Goal: Task Accomplishment & Management: Use online tool/utility

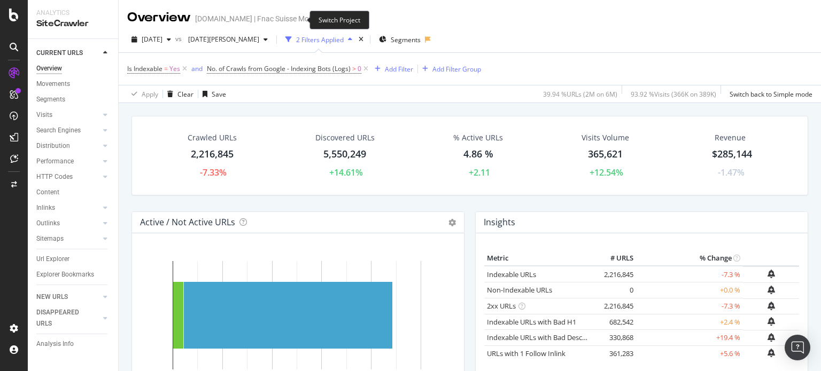
click at [324, 16] on icon "arrow-right-arrow-left" at bounding box center [327, 18] width 6 height 7
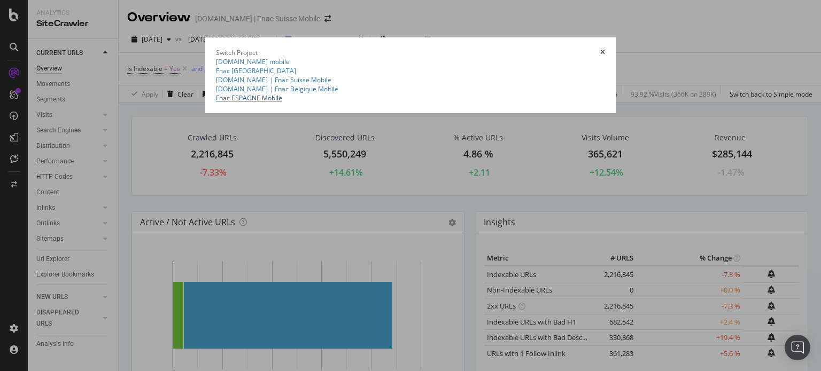
click at [216, 103] on link "Fnac ESPAGNE Mobile" at bounding box center [249, 98] width 66 height 9
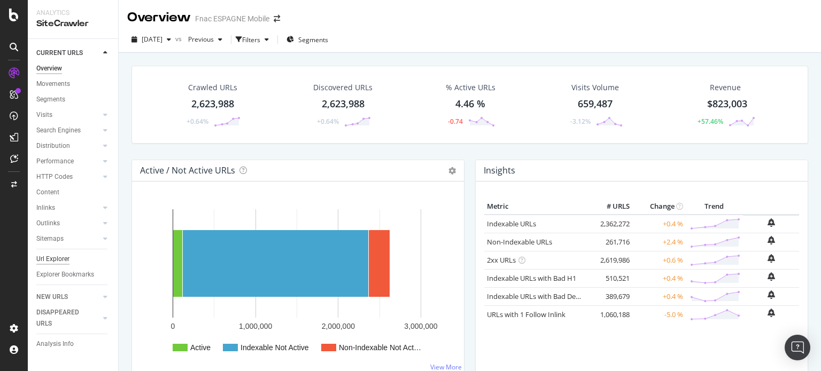
click at [56, 259] on div "Url Explorer" at bounding box center [52, 259] width 33 height 11
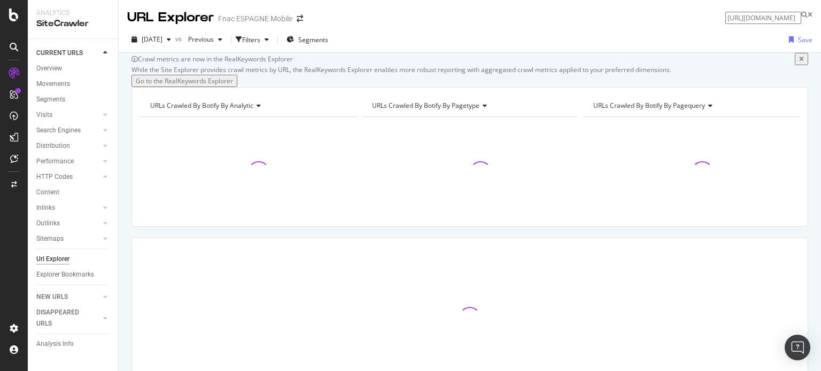
scroll to position [0, 338]
type input "https://www.fnac.es/data:text/javascript,setTimeout%28s=%3Es.remove%28%29,1500,…"
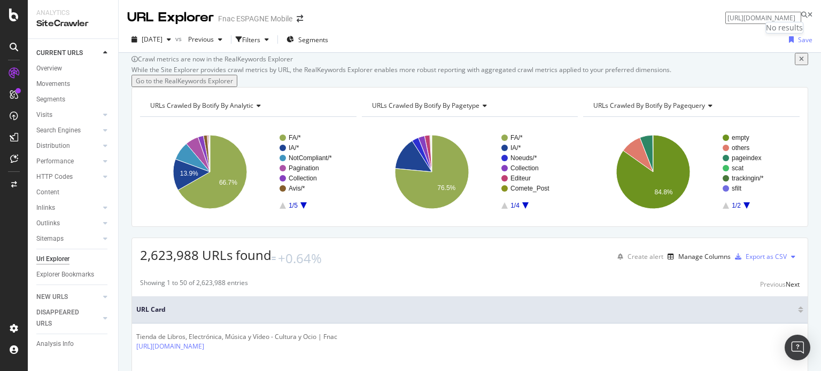
scroll to position [0, 0]
click at [738, 16] on input "https://www.fnac.es/data:text/javascript,setTimeout%28s=%3Es.remove%28%29,1500,…" at bounding box center [763, 18] width 76 height 12
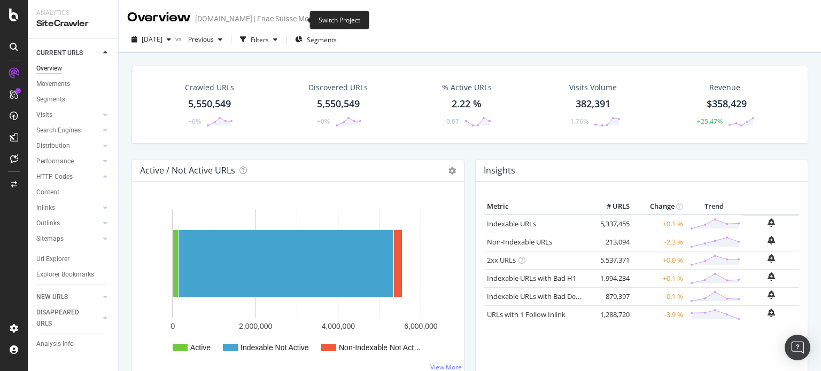
click at [324, 22] on icon "arrow-right-arrow-left" at bounding box center [327, 18] width 6 height 7
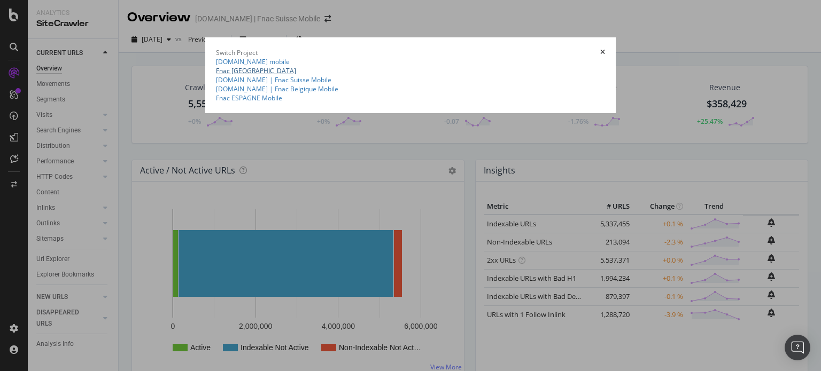
click at [216, 75] on link "Fnac [GEOGRAPHIC_DATA]" at bounding box center [256, 70] width 80 height 9
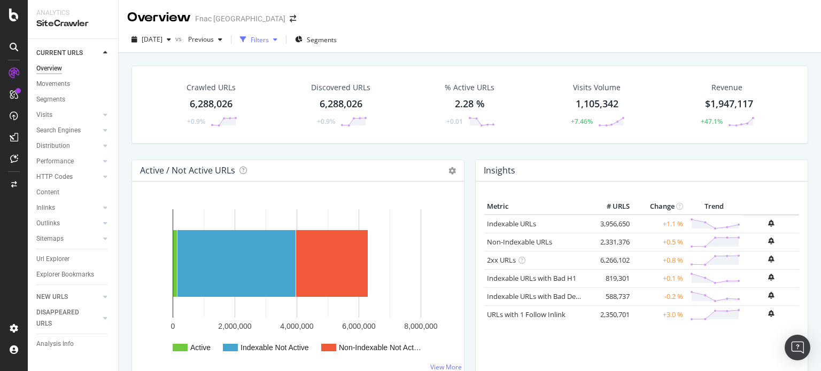
click at [282, 33] on div "Filters" at bounding box center [259, 40] width 46 height 16
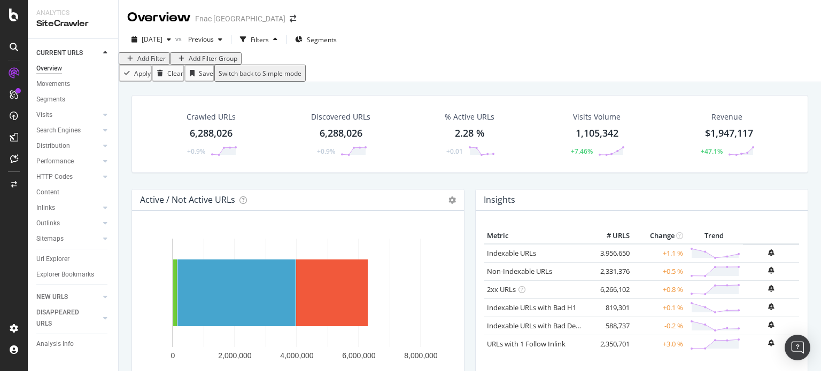
click at [155, 63] on div "Add Filter" at bounding box center [151, 58] width 28 height 9
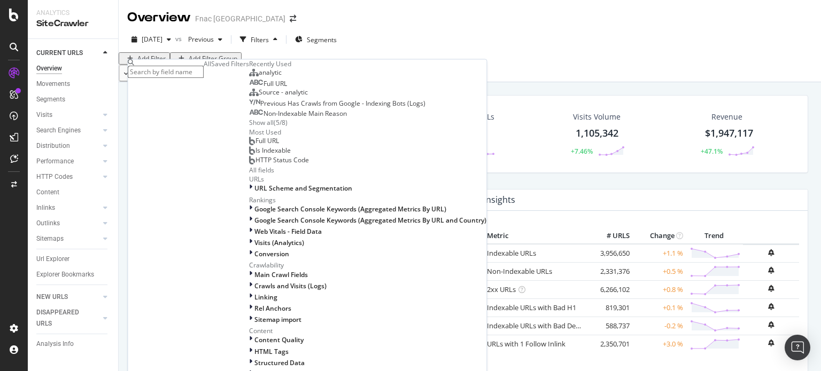
click at [249, 89] on div "Full URL" at bounding box center [268, 84] width 38 height 9
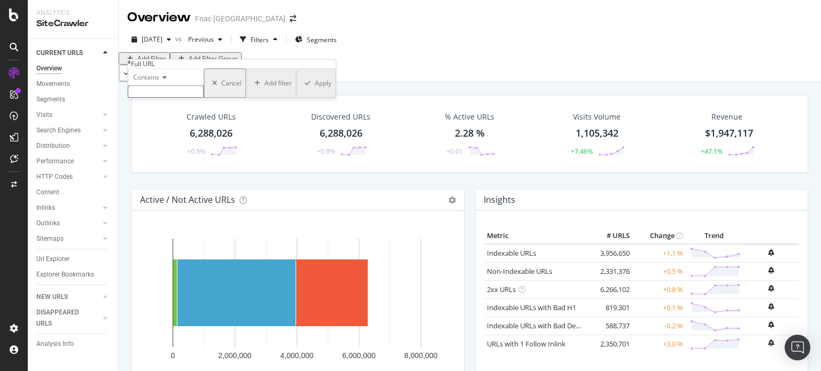
click at [175, 98] on input "text" at bounding box center [166, 92] width 76 height 12
type input "oref"
click at [296, 105] on button "Apply" at bounding box center [316, 87] width 40 height 36
click at [230, 130] on div "Crawled URLs 6,288,026 +0.9% Discovered URLs 6,288,026 +0.9% % Active URLs 2.28…" at bounding box center [469, 134] width 676 height 78
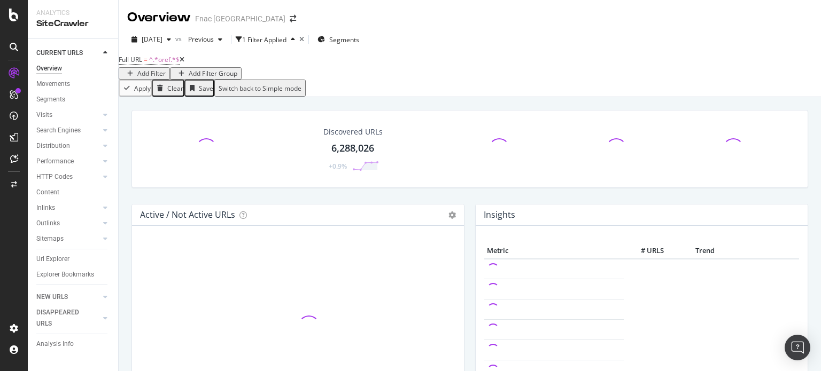
click at [166, 72] on div "Add Filter" at bounding box center [151, 73] width 28 height 9
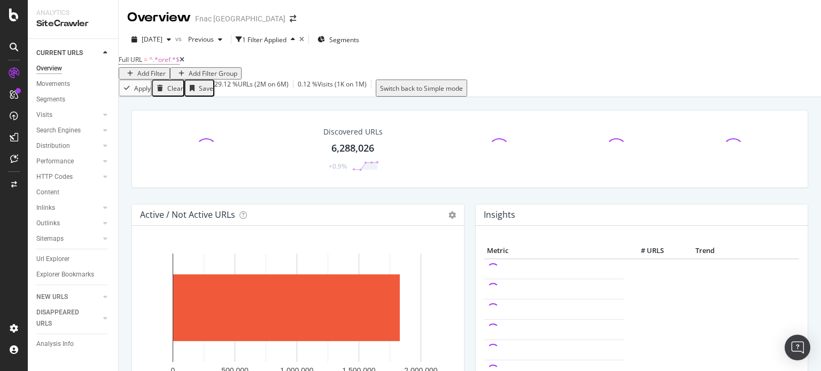
click at [453, 75] on div "Full URL = ^.*oref.*$ Add Filter Add Filter Group" at bounding box center [470, 65] width 702 height 27
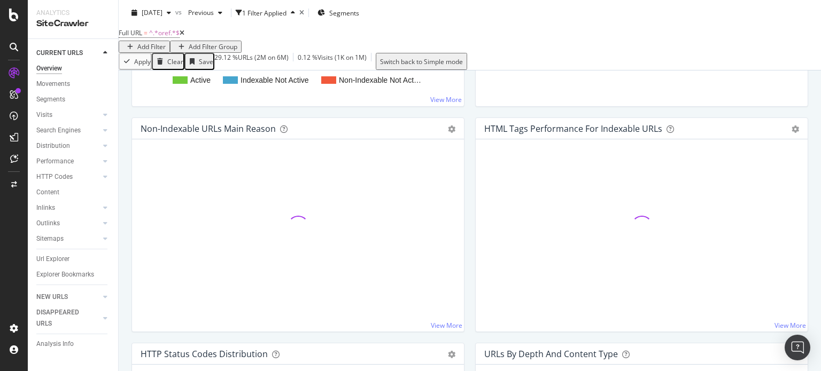
scroll to position [313, 0]
